Goal: Obtain resource: Download file/media

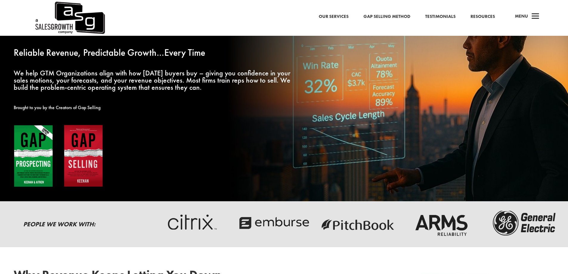
scroll to position [181, 0]
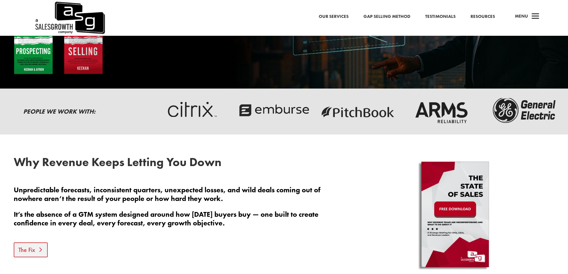
click at [24, 248] on link "The Fix" at bounding box center [31, 249] width 34 height 15
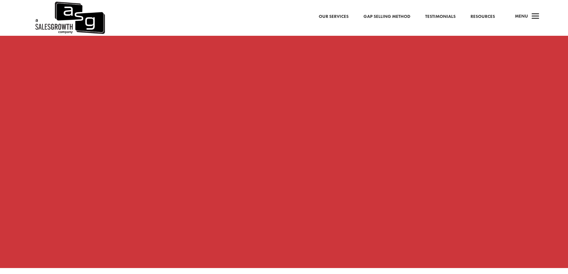
scroll to position [532, 0]
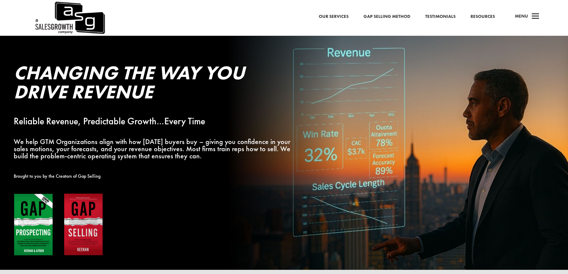
click at [535, 17] on span "a" at bounding box center [535, 17] width 12 height 12
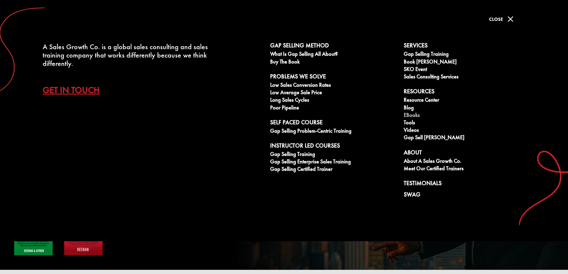
click at [407, 114] on link "eBooks" at bounding box center [467, 115] width 127 height 7
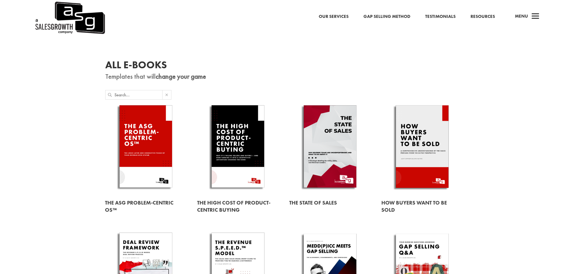
click at [132, 150] on link at bounding box center [146, 147] width 82 height 93
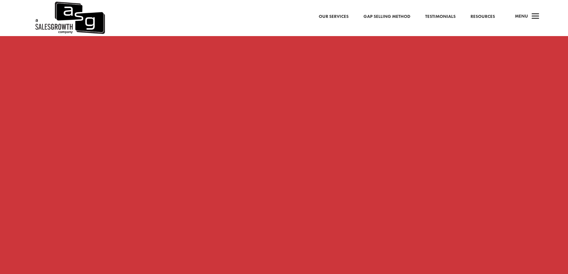
scroll to position [443, 0]
click at [537, 20] on span "a" at bounding box center [535, 17] width 12 height 12
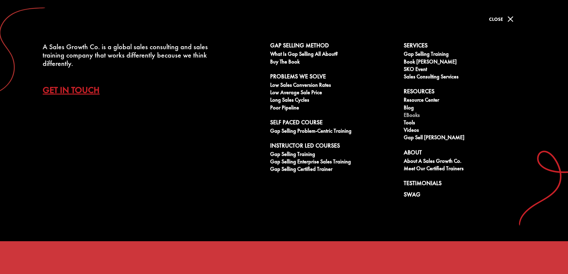
click at [413, 115] on link "eBooks" at bounding box center [467, 115] width 127 height 7
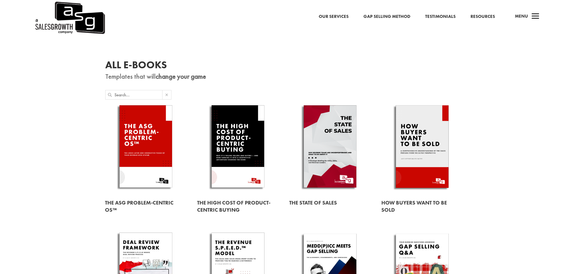
click at [418, 134] on link at bounding box center [422, 147] width 82 height 93
